Goal: Information Seeking & Learning: Learn about a topic

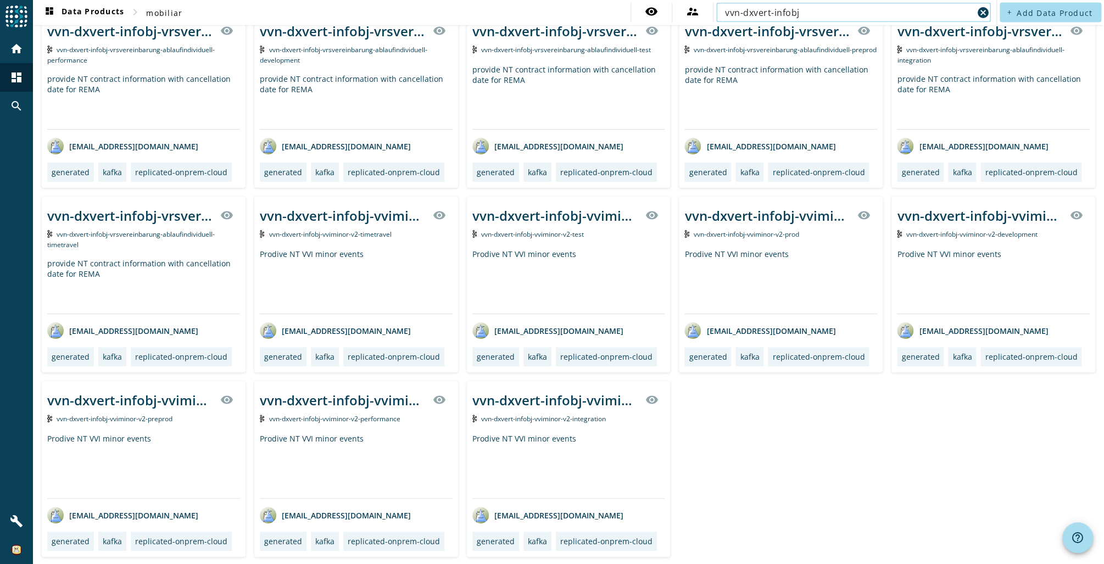
scroll to position [1360, 0]
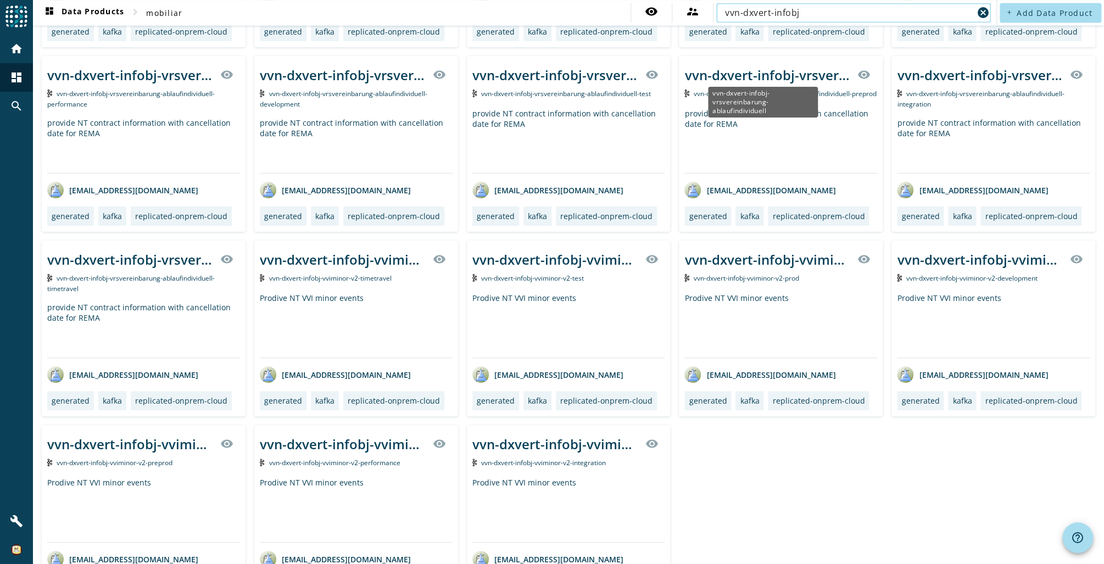
type input "vvn-dxvert-infobj"
click at [780, 73] on div "vvn-dxvert-infobj-vrsvereinbarung-ablaufindividuell" at bounding box center [768, 75] width 166 height 18
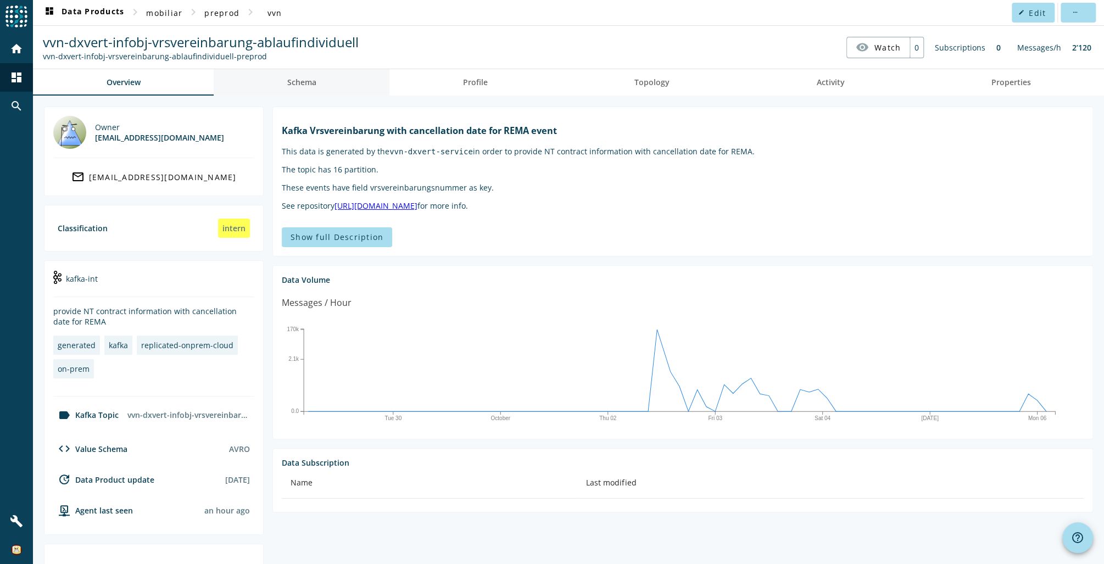
click at [327, 84] on link "Schema" at bounding box center [302, 82] width 176 height 26
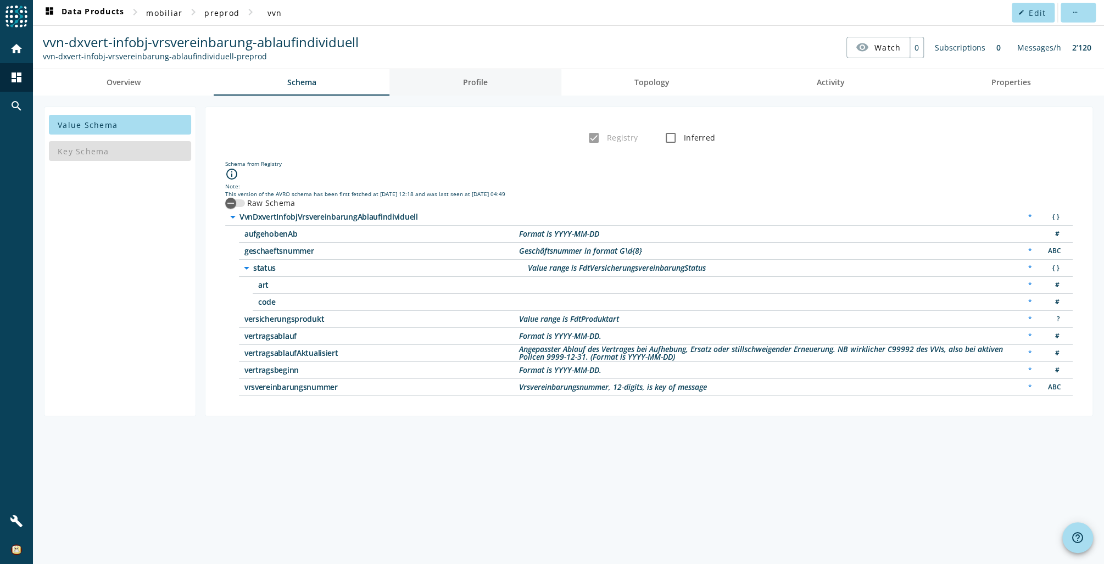
click at [509, 81] on link "Profile" at bounding box center [475, 82] width 171 height 26
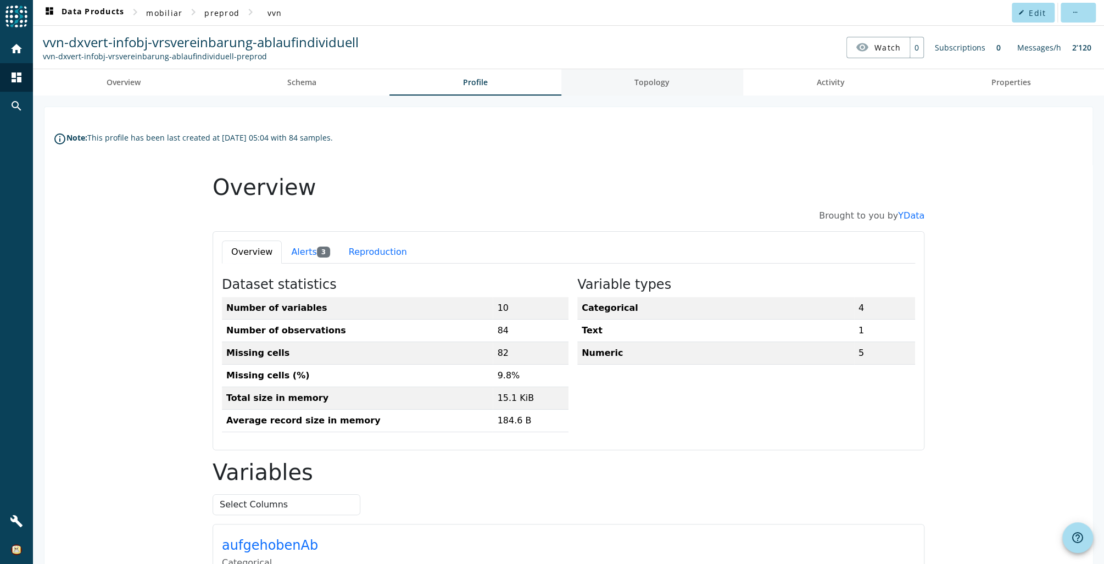
click at [647, 86] on span "Topology" at bounding box center [652, 83] width 35 height 8
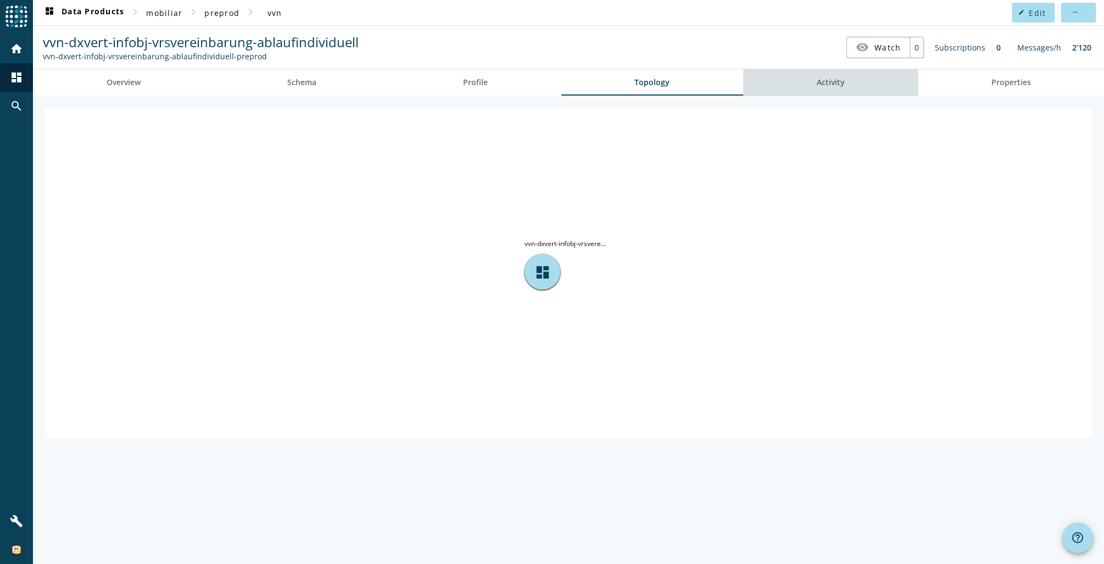
click at [836, 87] on span "Activity" at bounding box center [830, 82] width 28 height 26
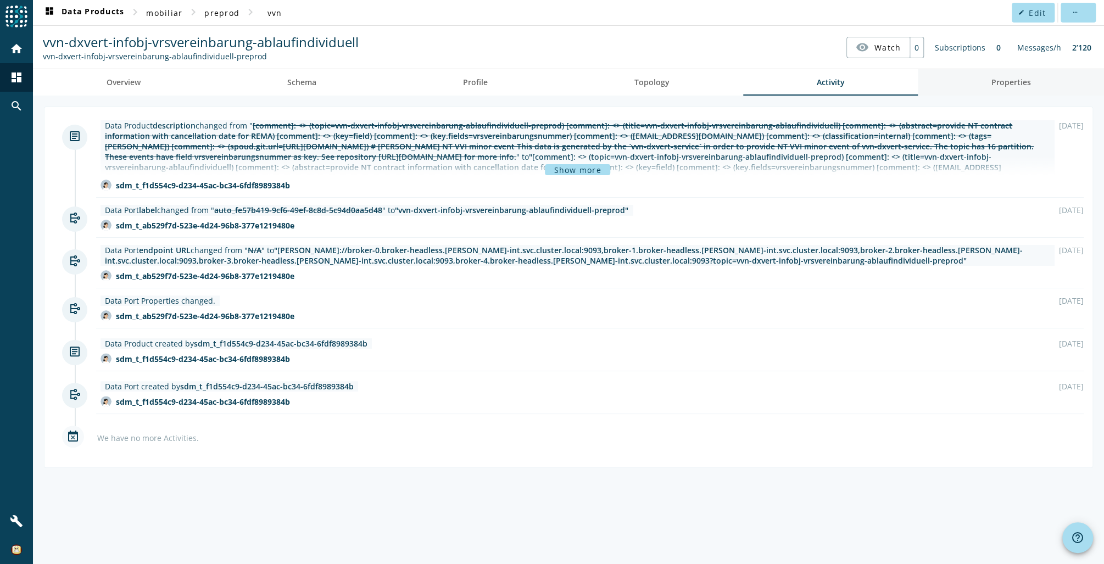
click at [993, 85] on span "Properties" at bounding box center [1011, 83] width 40 height 8
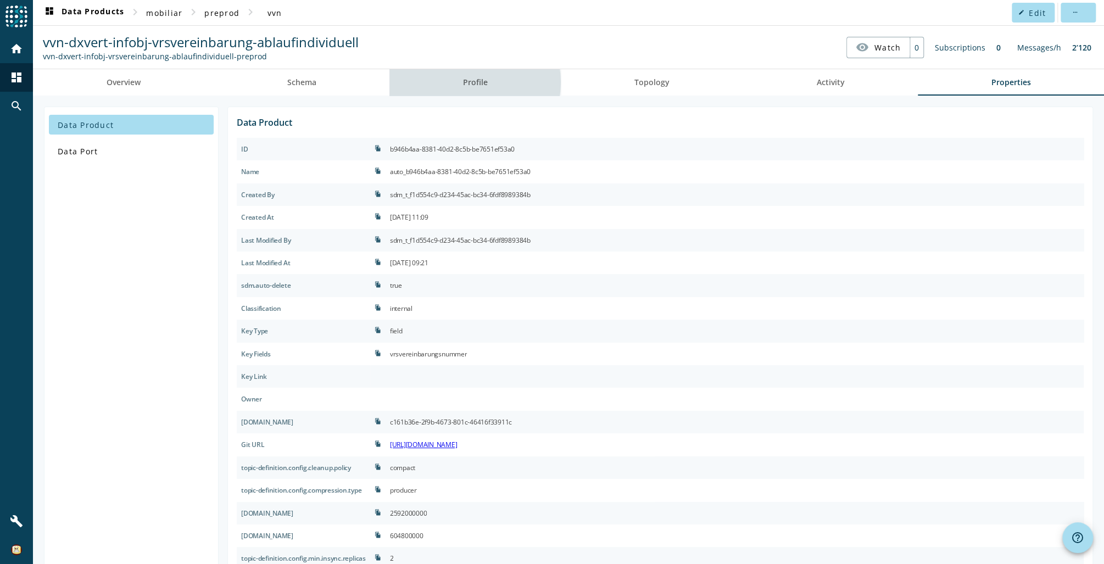
click at [469, 82] on span "Profile" at bounding box center [475, 83] width 25 height 8
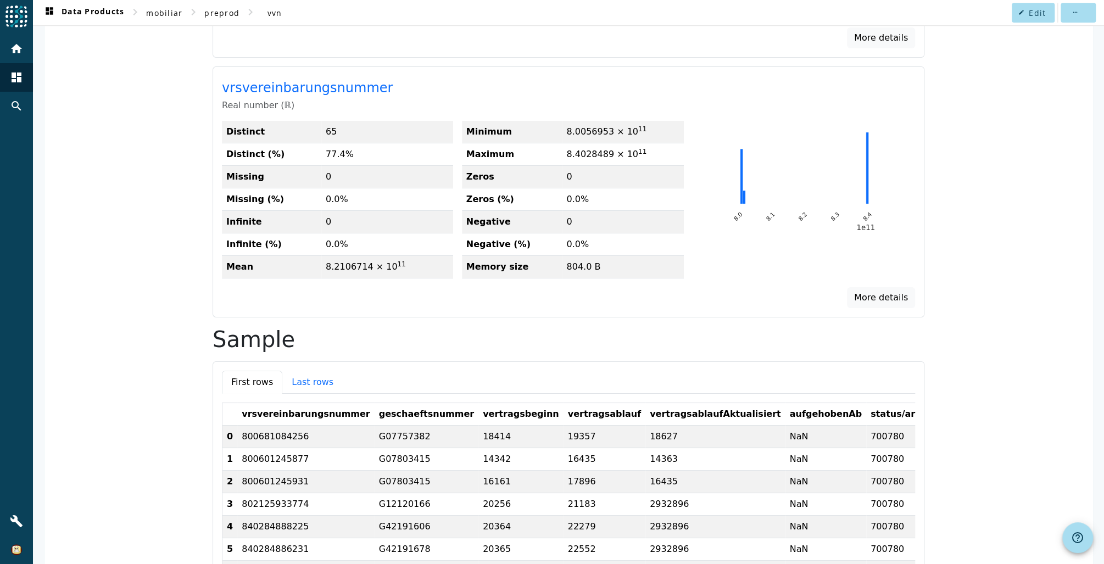
scroll to position [2008, 0]
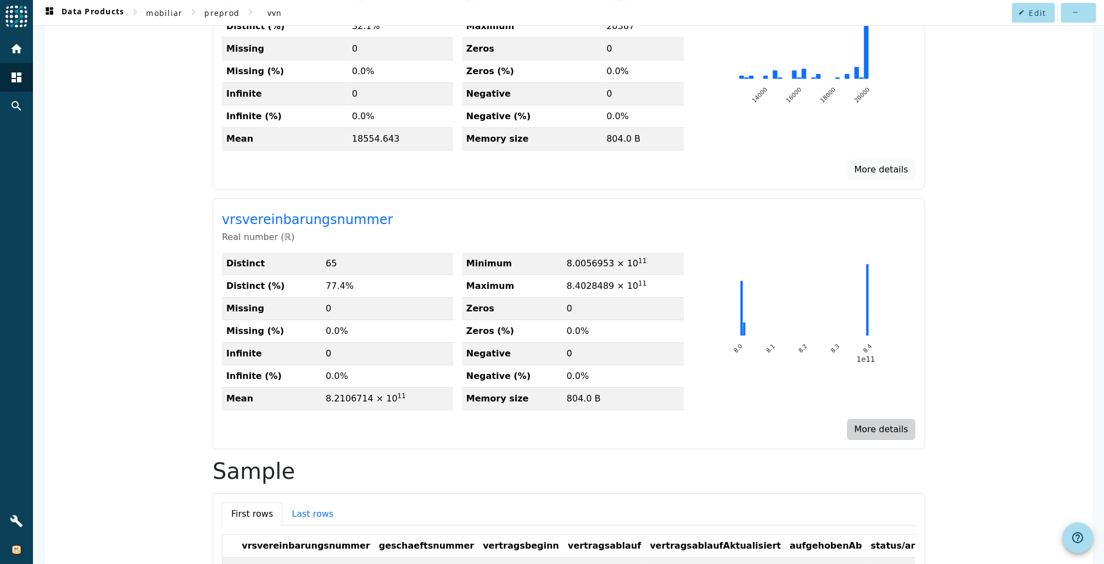
click at [883, 419] on button "More details" at bounding box center [881, 429] width 68 height 21
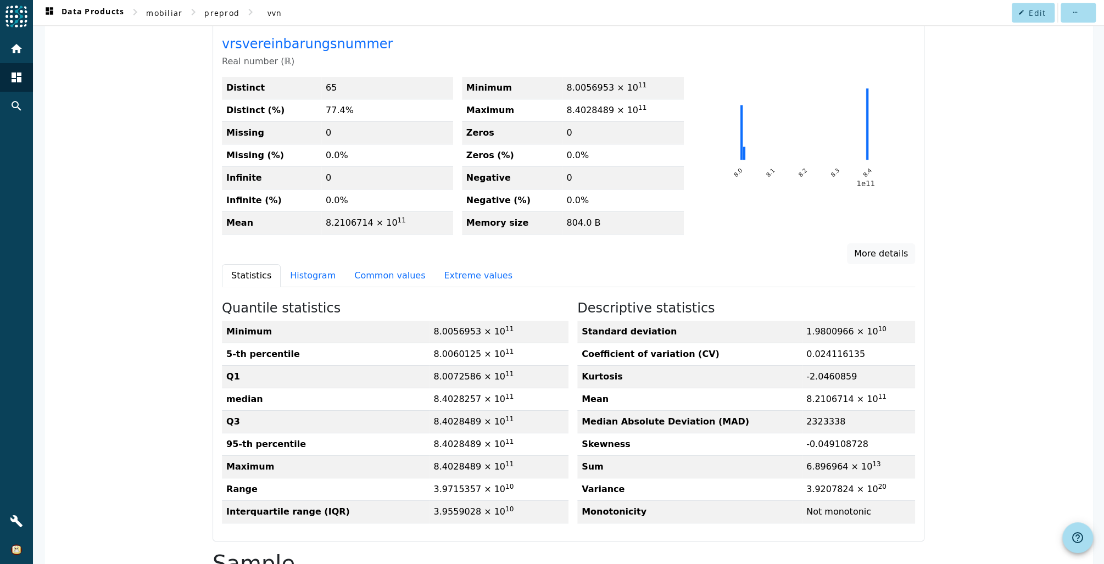
scroll to position [2228, 0]
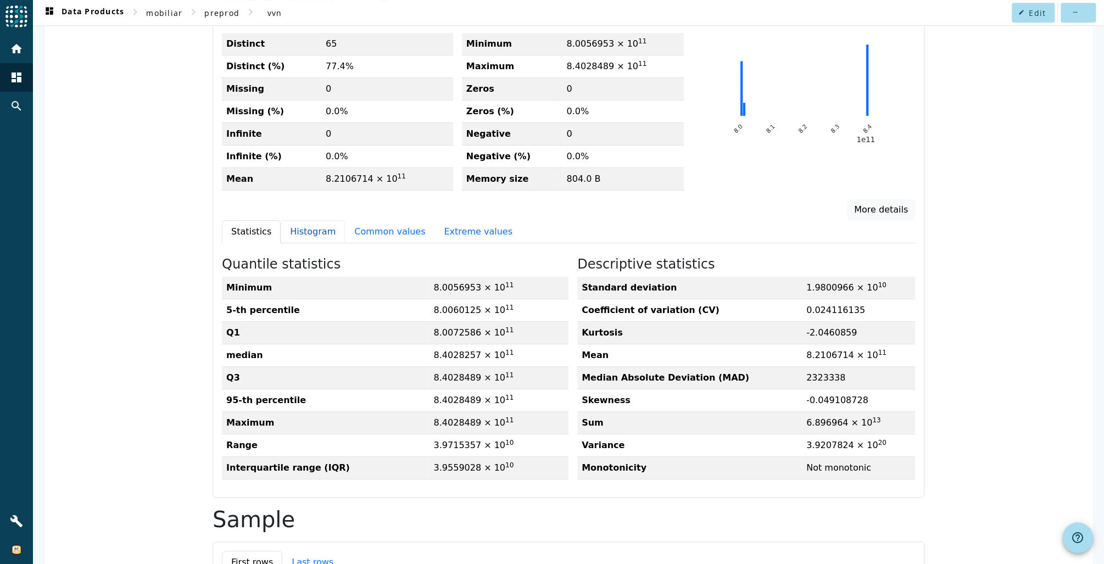
click at [289, 220] on button "Histogram" at bounding box center [313, 231] width 64 height 23
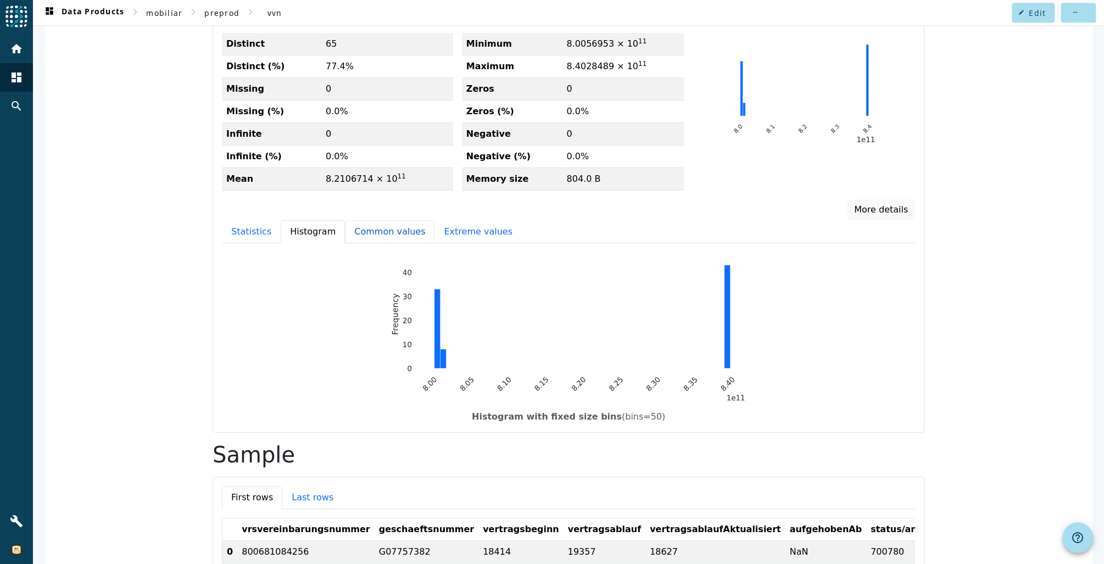
click at [367, 222] on button "Common values" at bounding box center [390, 231] width 90 height 23
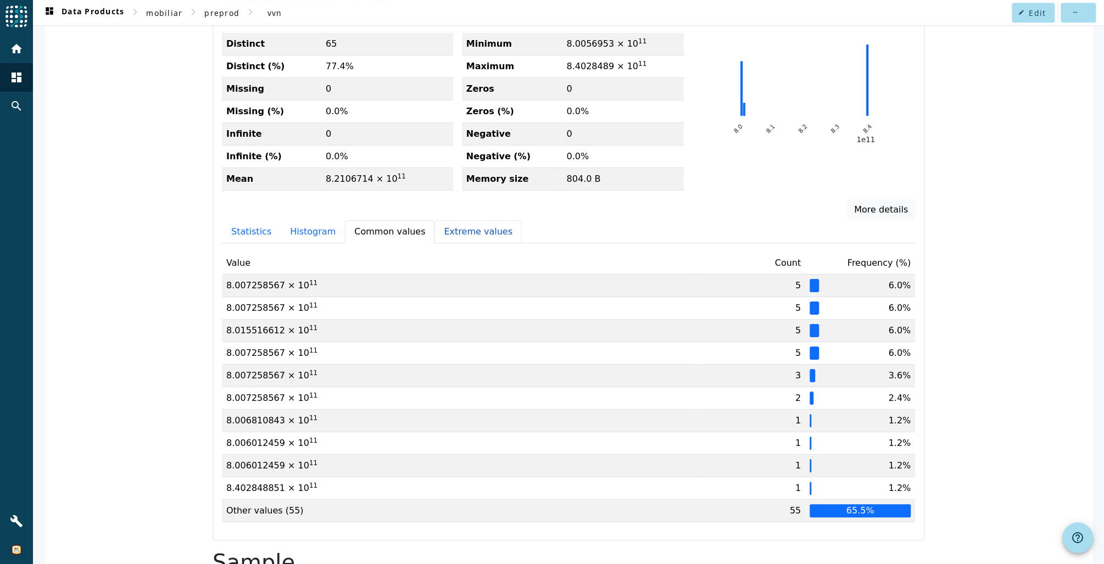
click at [446, 223] on button "Extreme values" at bounding box center [478, 231] width 87 height 23
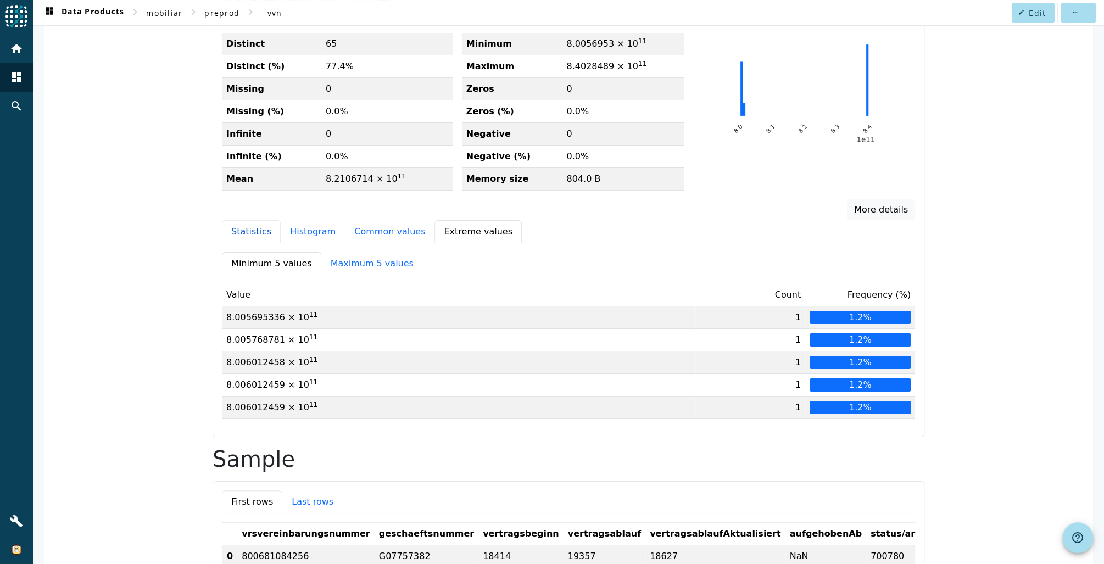
click at [253, 220] on button "Statistics" at bounding box center [251, 231] width 59 height 23
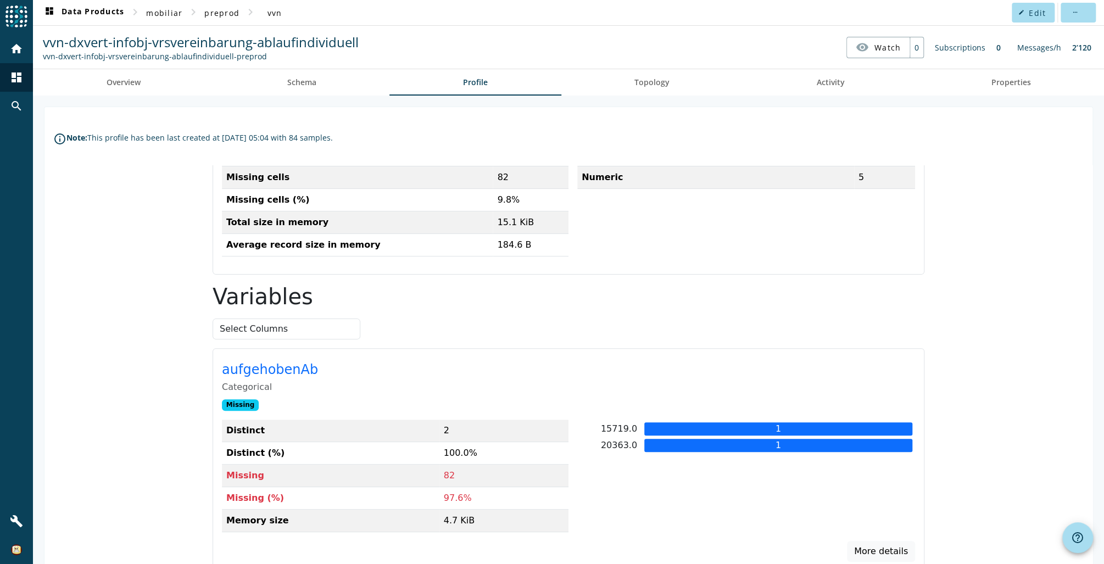
scroll to position [0, 0]
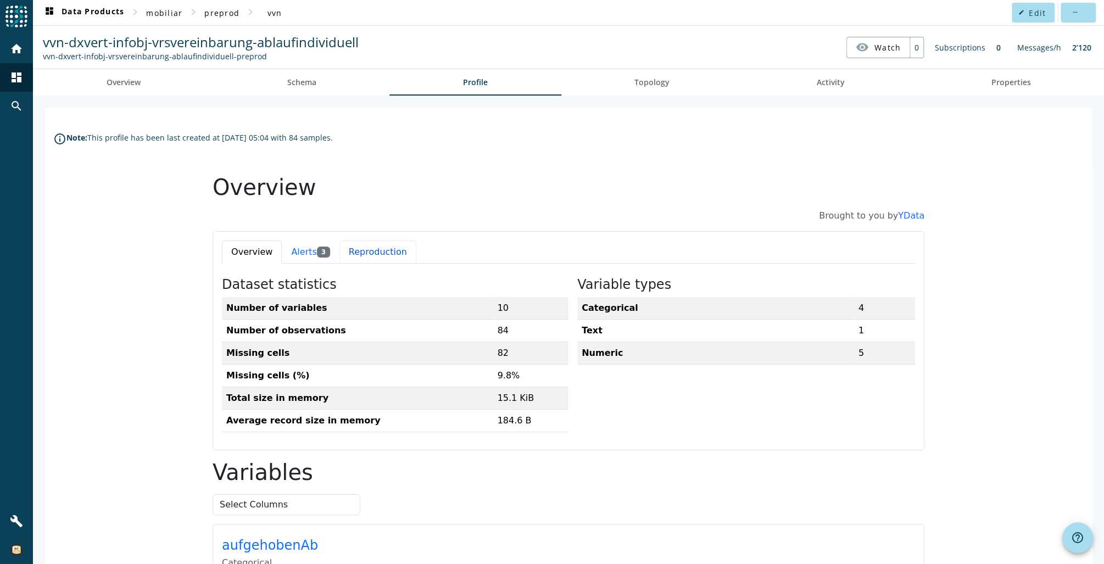
click at [350, 252] on button "Reproduction" at bounding box center [378, 252] width 77 height 23
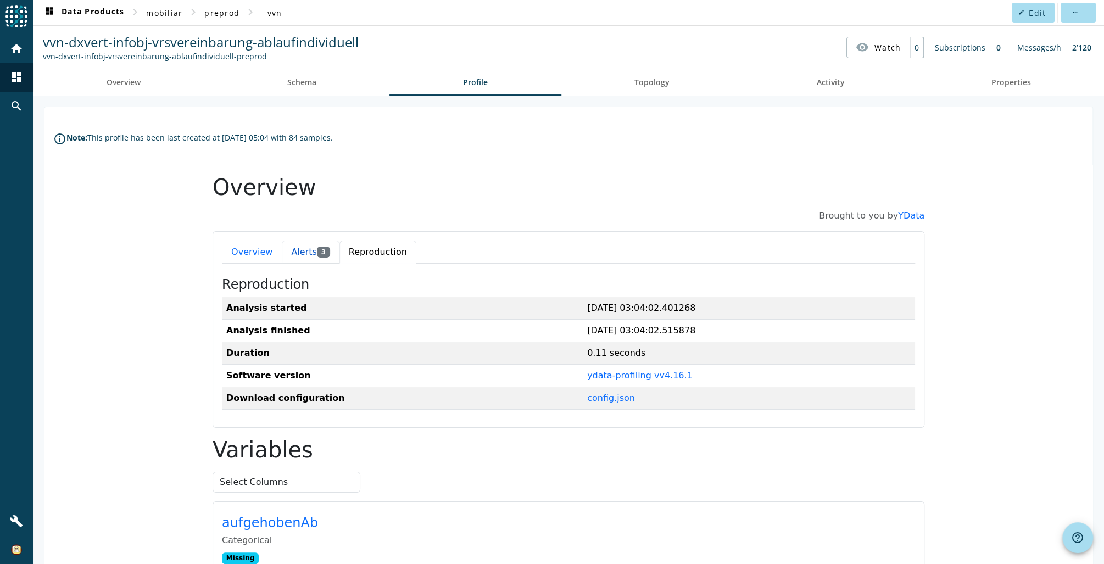
click at [292, 251] on button "Alerts 3" at bounding box center [310, 252] width 57 height 23
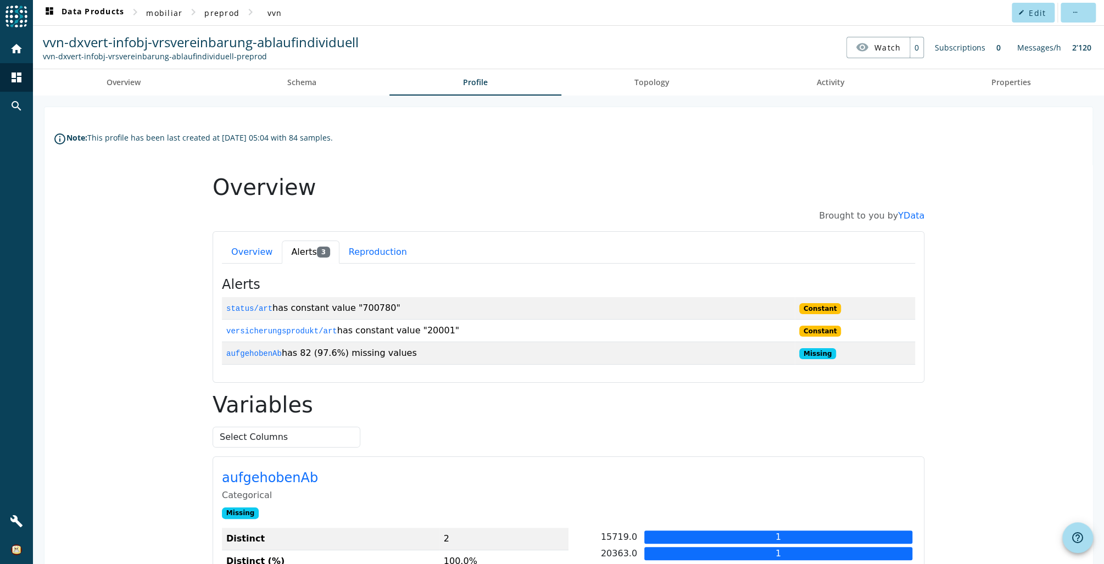
scroll to position [176, 0]
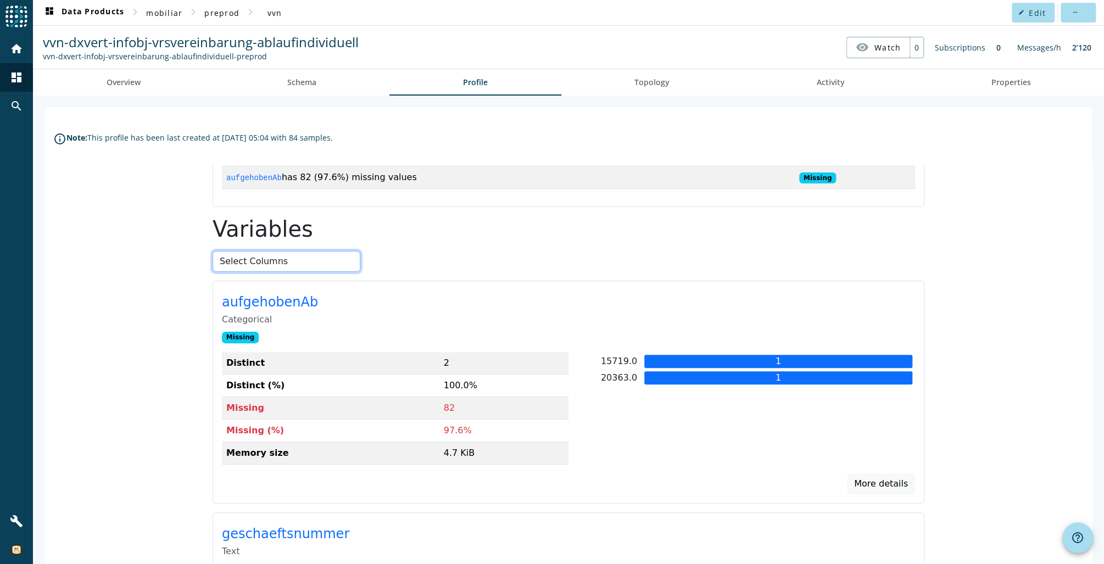
click at [277, 266] on select "Select Columns aufgehobenAb geschaeftsnummer status/art status/code versicherun…" at bounding box center [287, 261] width 148 height 21
select select "vrsvereinbarungsnummer"
click at [213, 251] on select "Select Columns aufgehobenAb geschaeftsnummer status/art status/code versicherun…" at bounding box center [287, 261] width 148 height 21
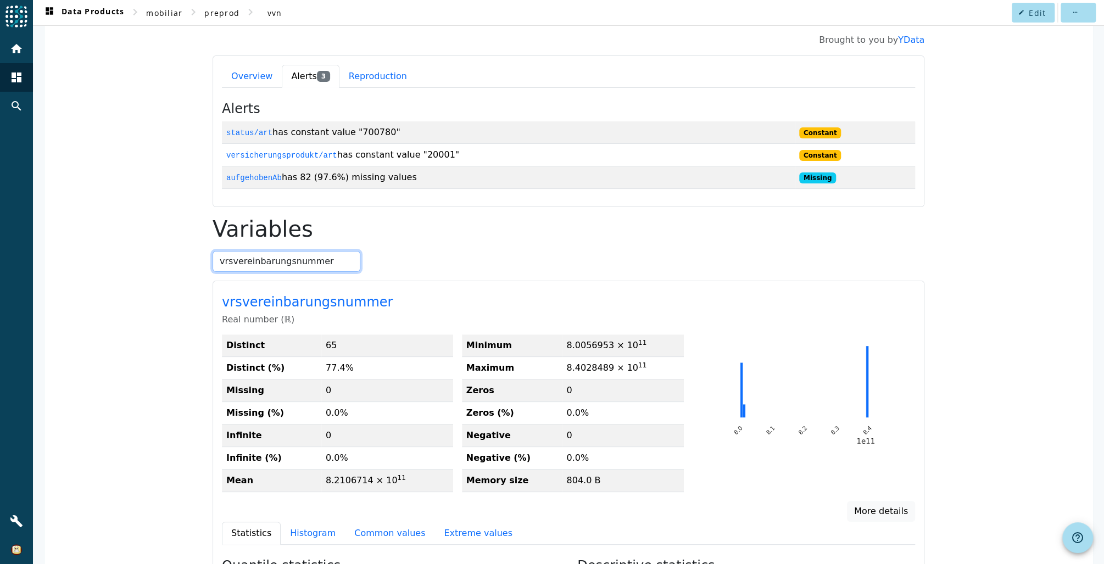
scroll to position [0, 0]
